Goal: Task Accomplishment & Management: Use online tool/utility

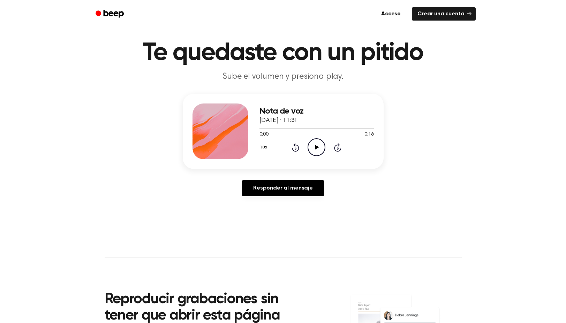
scroll to position [20, 0]
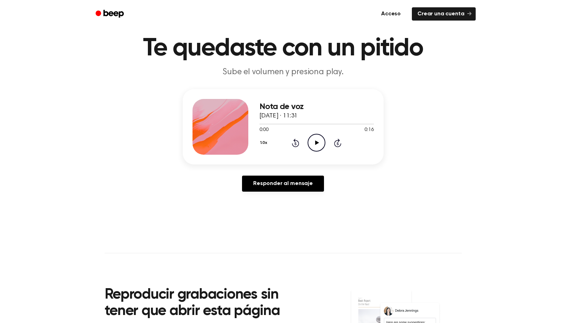
click at [393, 13] on font "Acceso" at bounding box center [391, 14] width 20 height 6
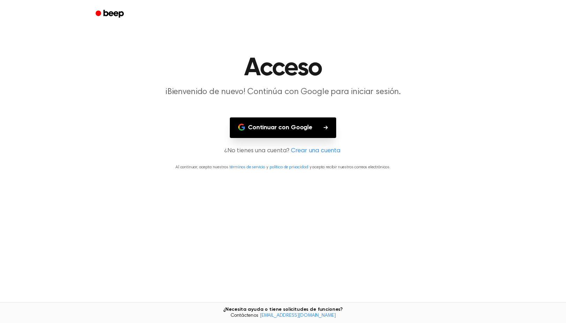
click at [325, 129] on icon "button" at bounding box center [326, 128] width 4 height 4
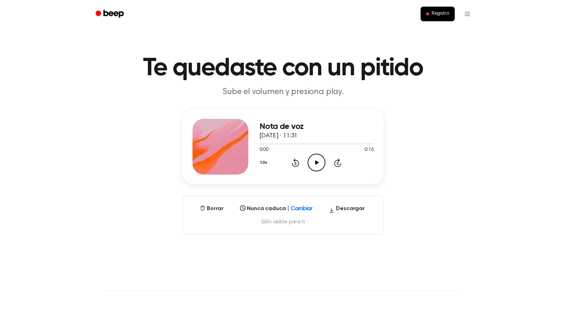
click at [319, 162] on icon "Play Audio" at bounding box center [317, 163] width 18 height 18
click at [315, 163] on icon at bounding box center [316, 163] width 3 height 5
click at [469, 11] on html "Texto original Valora esta traducción Tu opinión servirá para ayudar a mejorar …" at bounding box center [283, 295] width 566 height 590
click at [449, 30] on font "Historial de grabación" at bounding box center [448, 31] width 48 height 5
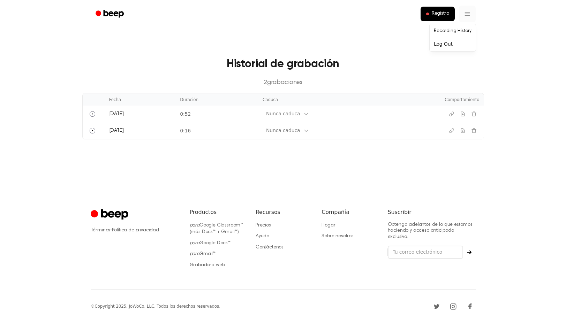
click at [466, 14] on html "Texto original Valora esta traducción Tu opinión servirá para ayudar a mejorar …" at bounding box center [283, 161] width 566 height 323
click at [391, 54] on html "Texto original Valora esta traducción Tu opinión servirá para ayudar a mejorar …" at bounding box center [283, 161] width 566 height 323
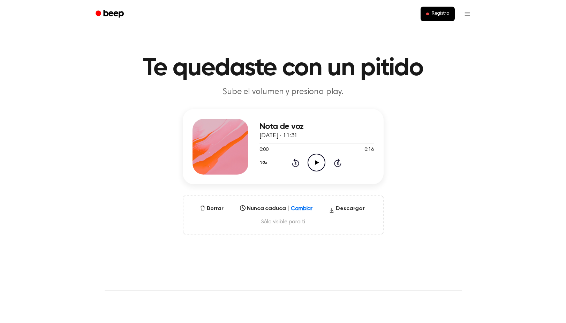
click at [296, 206] on div "Seleccionar..." at bounding box center [270, 206] width 58 height 7
click at [200, 261] on main "Te quedaste con un pitido Sube el volumen y presiona play. Nota de voz 12 de se…" at bounding box center [283, 229] width 566 height 458
click at [463, 15] on html "Texto original Valora esta traducción Tu opinión servirá para ayudar a mejorar …" at bounding box center [283, 295] width 566 height 590
click at [436, 12] on html "Texto original Valora esta traducción Tu opinión servirá para ayudar a mejorar …" at bounding box center [283, 295] width 566 height 590
click at [436, 12] on font "Registro" at bounding box center [440, 13] width 17 height 5
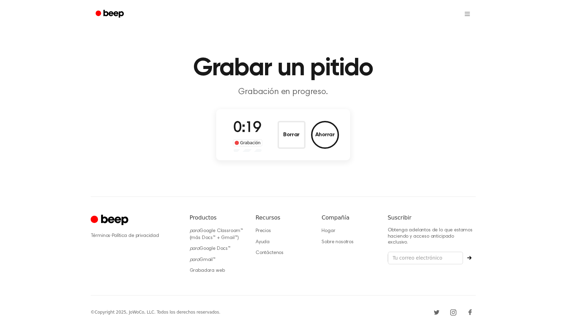
click at [242, 142] on font "Grabación" at bounding box center [250, 143] width 20 height 5
click at [329, 141] on button "Ahorrar" at bounding box center [325, 135] width 28 height 28
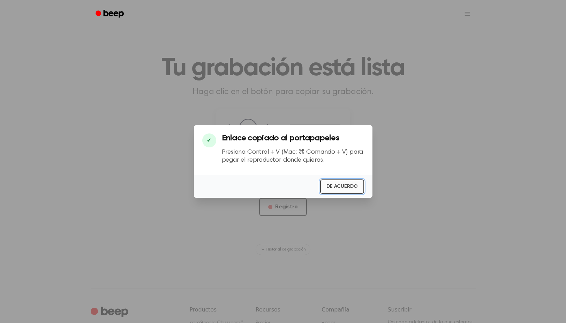
click at [344, 185] on font "DE ACUERDO" at bounding box center [342, 186] width 31 height 5
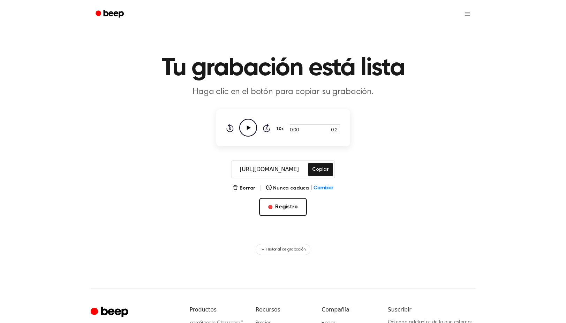
click at [248, 128] on icon at bounding box center [249, 128] width 4 height 5
click at [317, 188] on font "Cambiar" at bounding box center [324, 188] width 20 height 5
click at [215, 231] on main "Tu grabación está lista Haga clic en el botón para copiar su grabación. 0:21 0:…" at bounding box center [283, 127] width 566 height 255
click at [248, 187] on font "Borrar" at bounding box center [248, 188] width 16 height 5
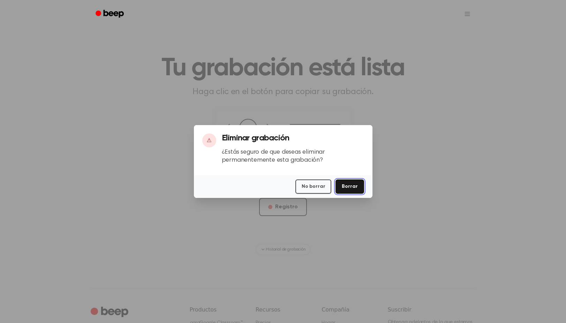
click at [352, 184] on font "Borrar" at bounding box center [350, 186] width 16 height 7
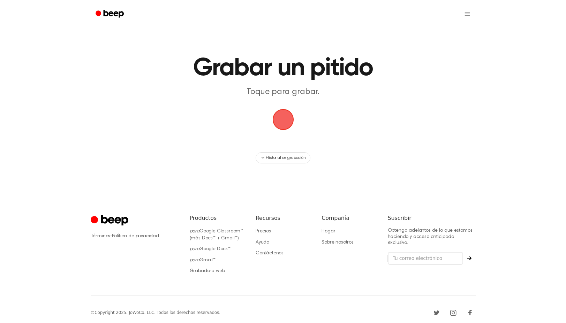
click at [284, 118] on span "button" at bounding box center [283, 120] width 24 height 24
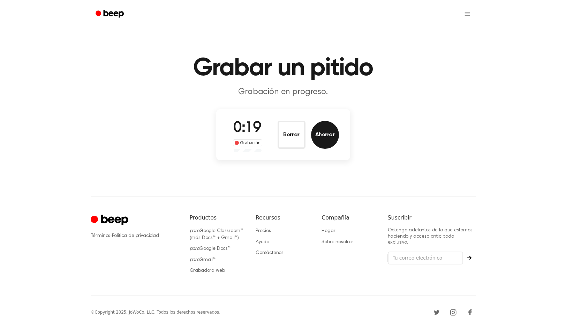
click at [326, 133] on font "Ahorrar" at bounding box center [325, 135] width 20 height 6
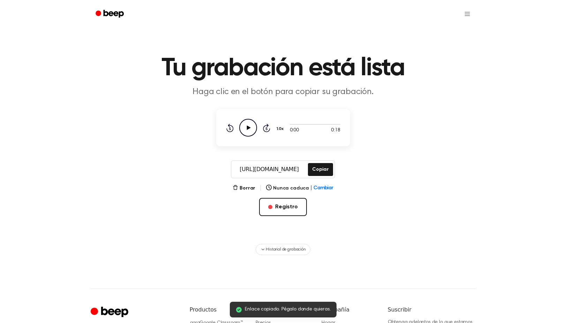
click at [250, 126] on icon "Play Audio" at bounding box center [248, 128] width 18 height 18
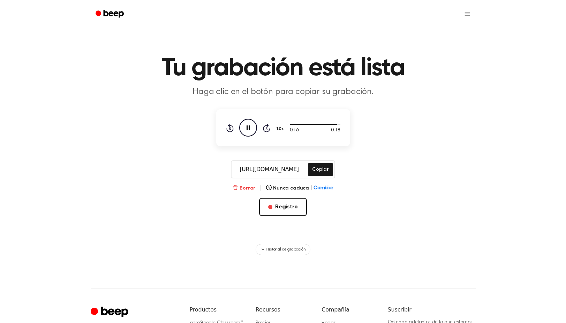
click at [250, 186] on font "Borrar" at bounding box center [248, 188] width 16 height 5
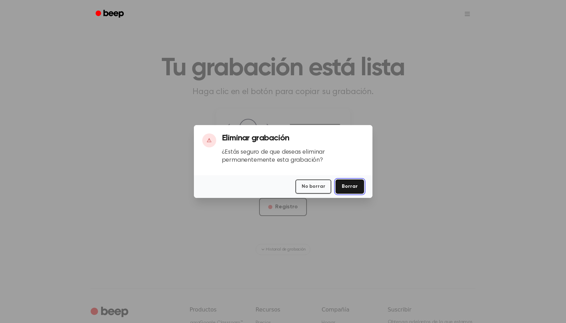
click at [350, 185] on font "Borrar" at bounding box center [350, 186] width 16 height 5
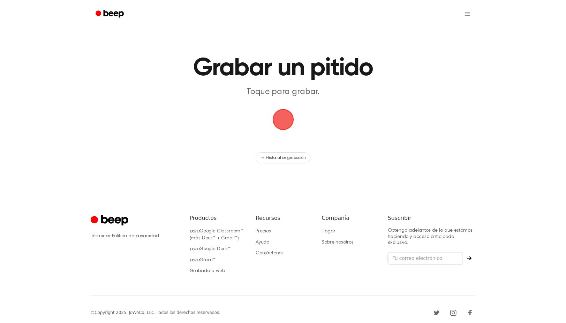
click at [284, 119] on span "button" at bounding box center [283, 120] width 26 height 26
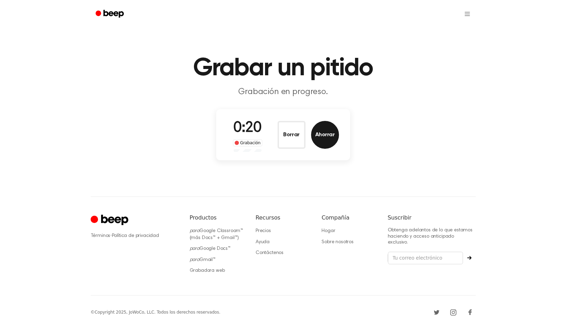
click at [323, 136] on font "Ahorrar" at bounding box center [325, 135] width 20 height 6
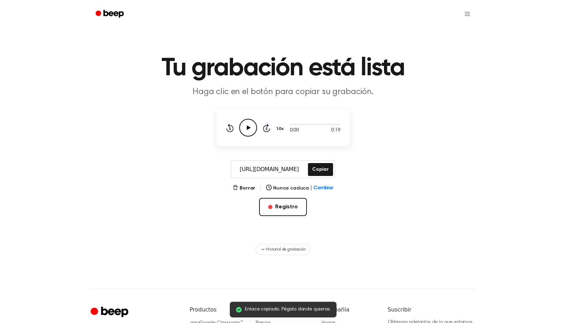
click at [248, 127] on icon at bounding box center [249, 128] width 4 height 5
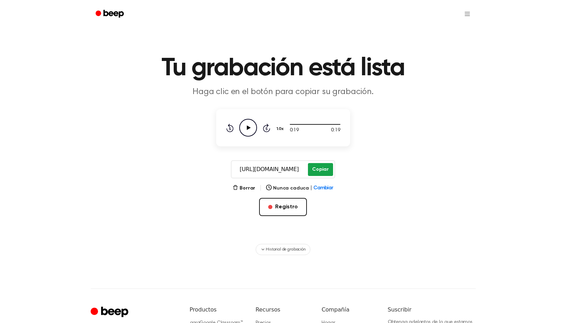
click at [324, 168] on font "Copiar" at bounding box center [320, 169] width 16 height 5
click at [281, 208] on font "Registro" at bounding box center [286, 207] width 23 height 6
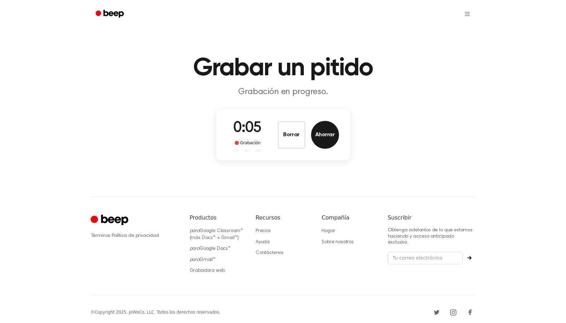
click at [325, 133] on font "Ahorrar" at bounding box center [325, 135] width 20 height 6
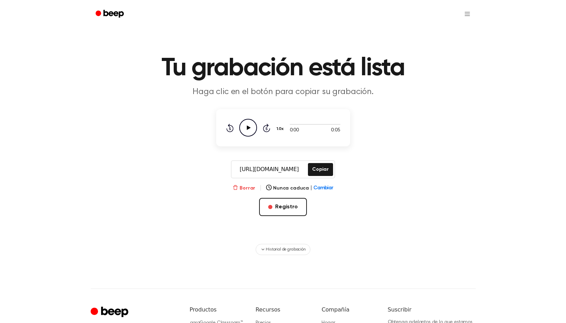
click at [247, 187] on font "Borrar" at bounding box center [248, 188] width 16 height 5
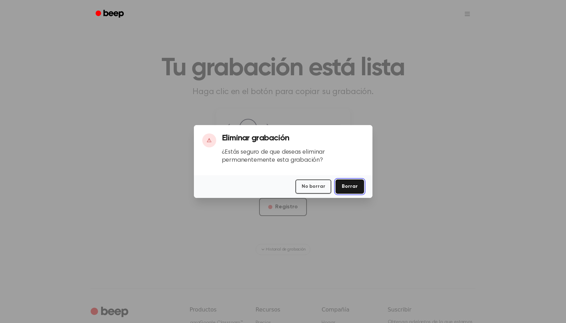
click at [349, 184] on font "Borrar" at bounding box center [350, 186] width 16 height 7
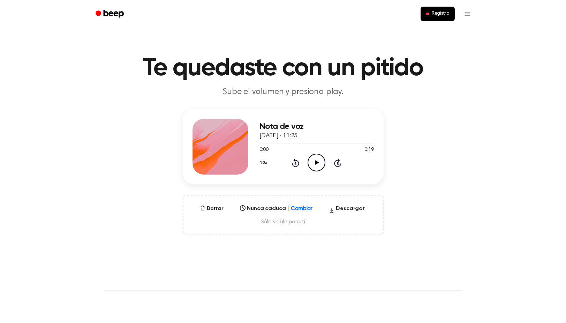
click at [313, 163] on icon "Play Audio" at bounding box center [317, 163] width 18 height 18
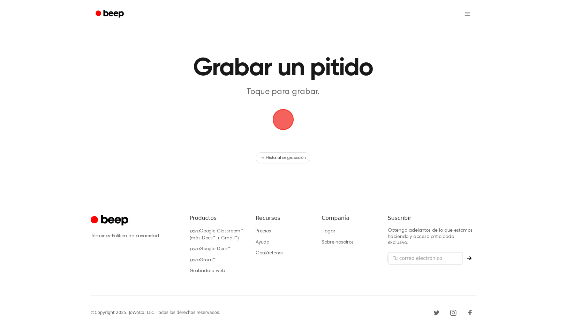
click at [282, 118] on span "button" at bounding box center [283, 120] width 36 height 36
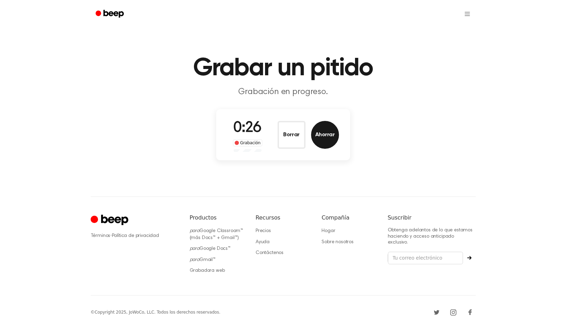
click at [326, 133] on font "Ahorrar" at bounding box center [325, 135] width 20 height 6
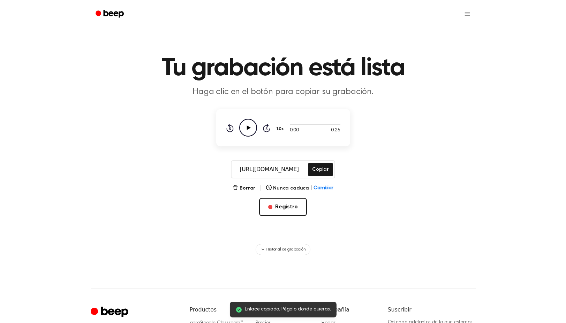
click at [247, 128] on icon at bounding box center [249, 128] width 4 height 5
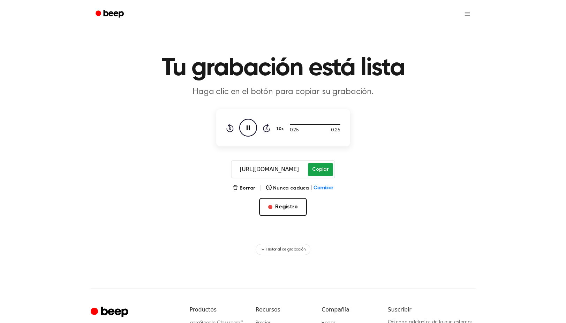
click at [321, 168] on font "Copiar" at bounding box center [320, 169] width 16 height 5
click at [285, 207] on font "Registro" at bounding box center [286, 207] width 23 height 6
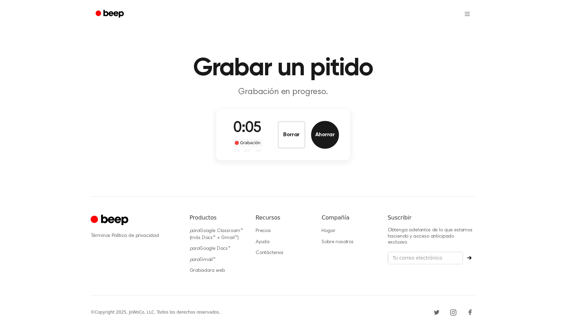
click at [329, 135] on font "Ahorrar" at bounding box center [325, 135] width 20 height 6
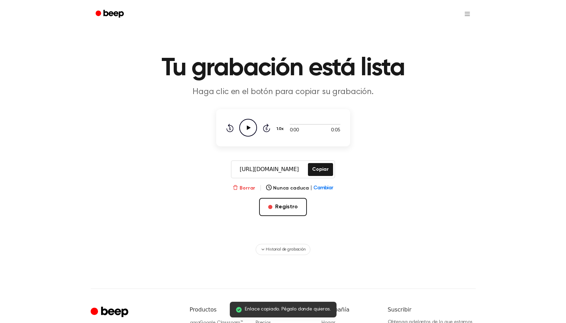
click at [250, 187] on font "Borrar" at bounding box center [248, 188] width 16 height 5
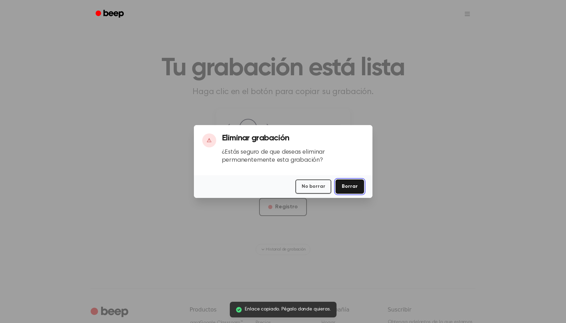
click at [348, 191] on button "Borrar" at bounding box center [350, 187] width 28 height 14
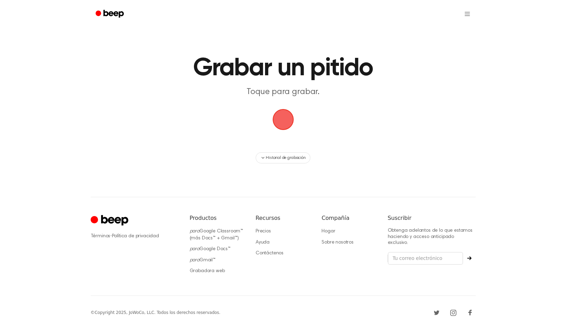
click at [284, 120] on span "button" at bounding box center [283, 120] width 26 height 26
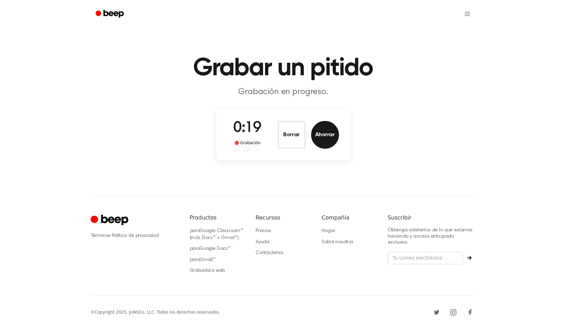
click at [323, 134] on font "Ahorrar" at bounding box center [325, 135] width 20 height 6
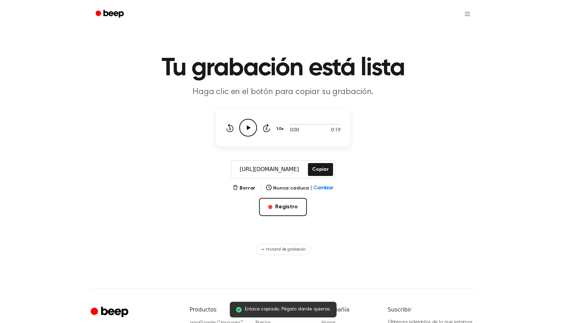
click at [251, 128] on icon "Play Audio" at bounding box center [248, 128] width 18 height 18
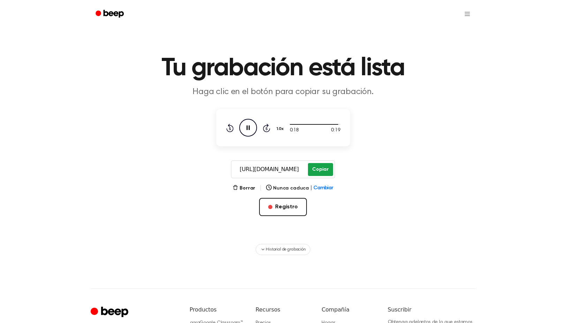
click at [322, 170] on font "Copiar" at bounding box center [320, 169] width 16 height 5
click at [282, 205] on font "Registro" at bounding box center [286, 207] width 23 height 6
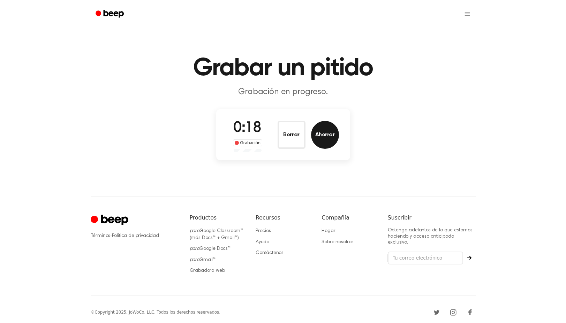
click at [326, 137] on font "Ahorrar" at bounding box center [325, 135] width 20 height 6
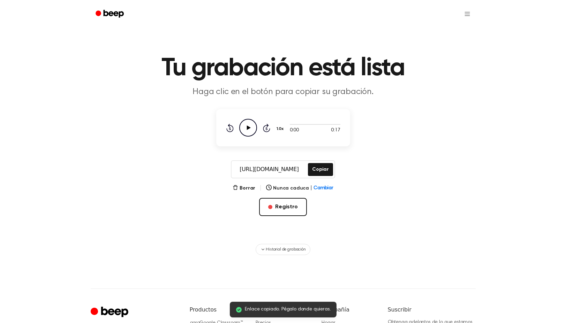
click at [249, 128] on icon at bounding box center [249, 128] width 4 height 5
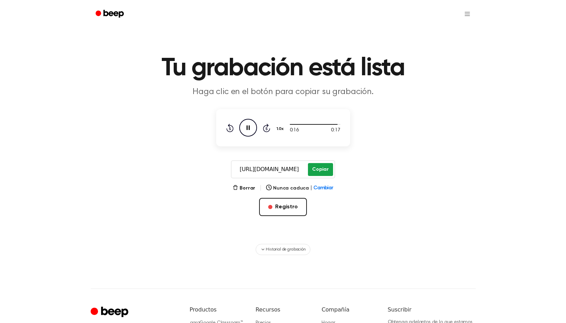
click at [314, 170] on font "Copiar" at bounding box center [320, 169] width 16 height 5
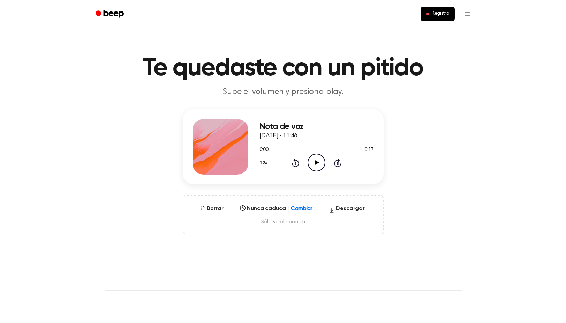
click at [317, 164] on icon at bounding box center [317, 163] width 4 height 5
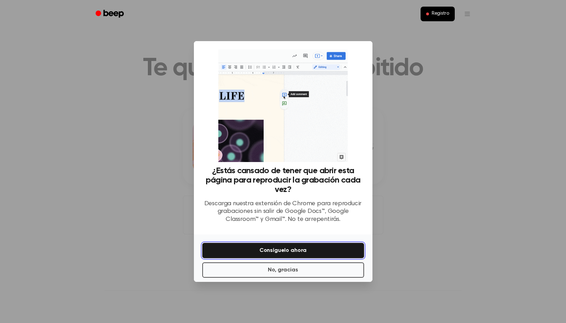
click at [278, 250] on font "Consíguelo ahora" at bounding box center [283, 251] width 47 height 6
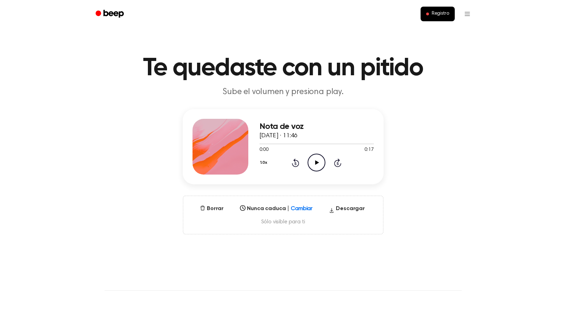
click at [317, 164] on icon at bounding box center [317, 163] width 4 height 5
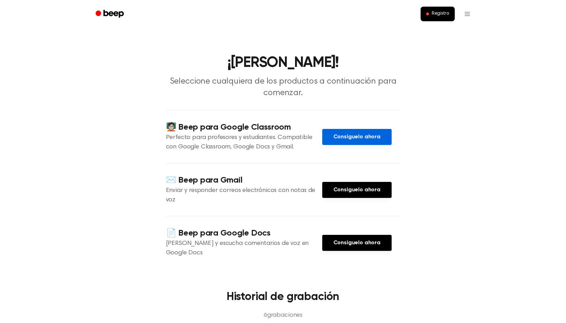
click at [354, 134] on font "Consíguelo ahora" at bounding box center [357, 137] width 47 height 6
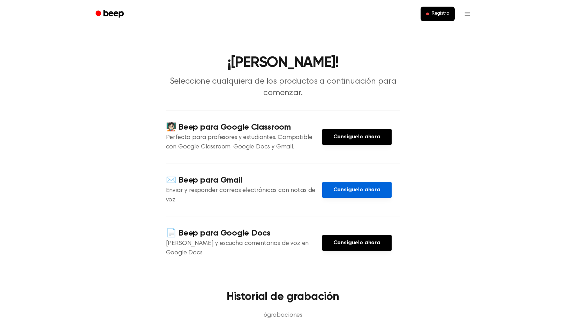
click at [350, 187] on font "Consíguelo ahora" at bounding box center [357, 190] width 47 height 6
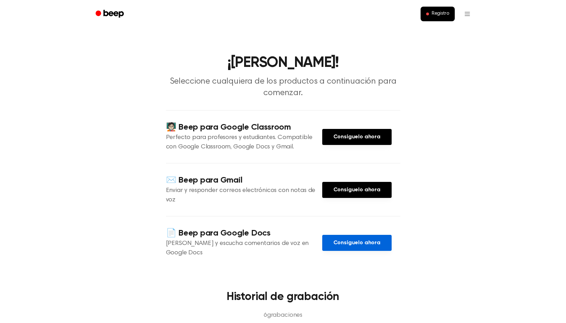
click at [348, 240] on font "Consíguelo ahora" at bounding box center [357, 243] width 47 height 6
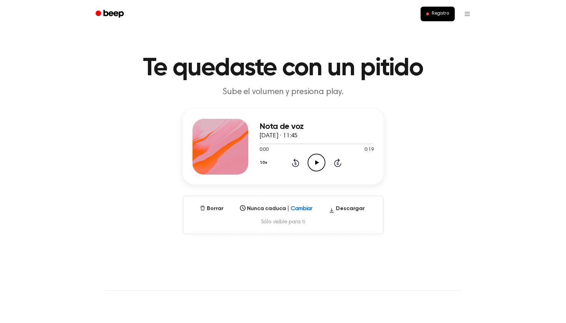
click at [313, 162] on icon "Play Audio" at bounding box center [317, 163] width 18 height 18
